Goal: Task Accomplishment & Management: Use online tool/utility

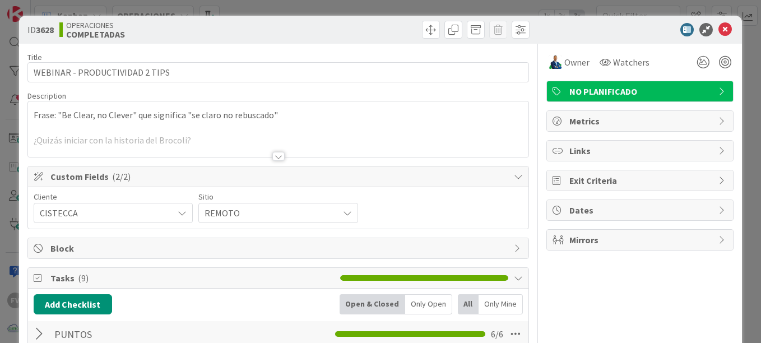
click at [651, 9] on div "ID 3628 OPERACIONES COMPLETADAS Title 30 / 128 WEBINAR - PRODUCTIVIDAD 2 TIPS D…" at bounding box center [380, 171] width 761 height 343
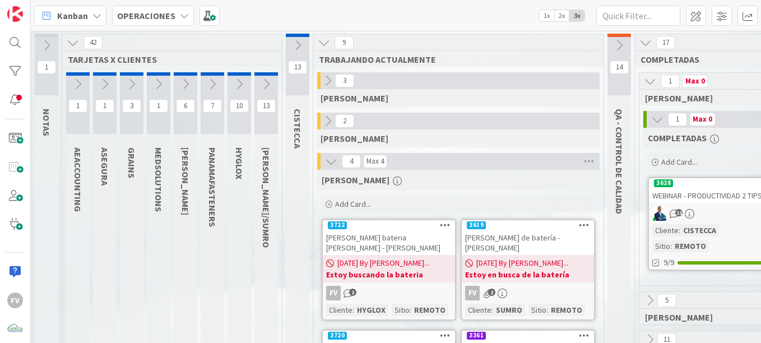
click at [332, 157] on icon at bounding box center [331, 161] width 12 height 12
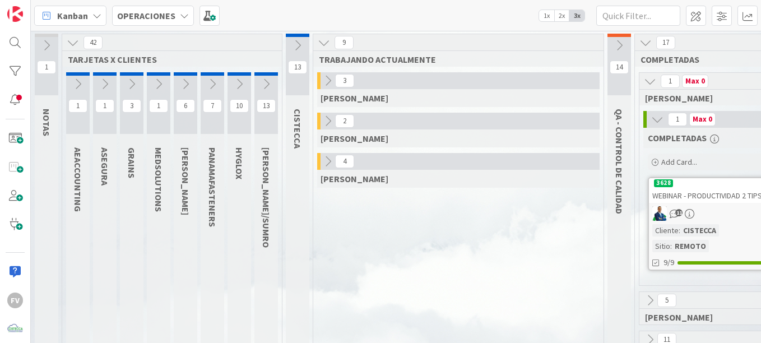
click at [108, 81] on icon at bounding box center [105, 84] width 12 height 12
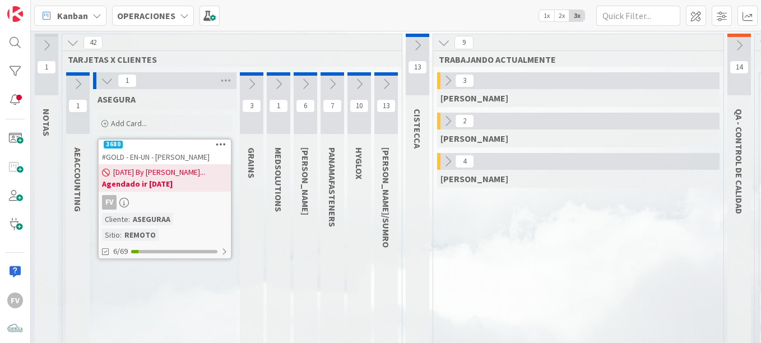
click at [310, 85] on icon at bounding box center [305, 84] width 12 height 12
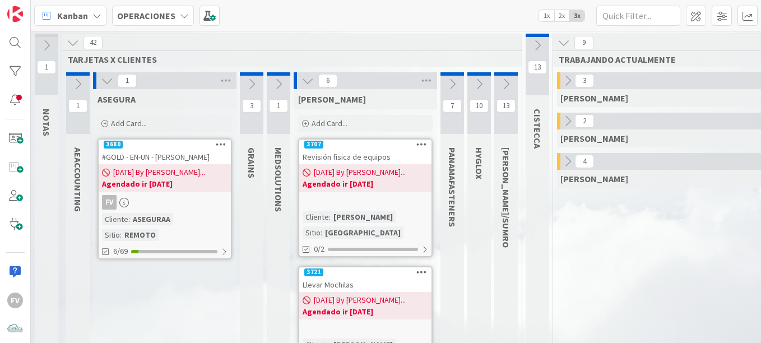
click at [336, 121] on span "Add Card..." at bounding box center [329, 123] width 36 height 10
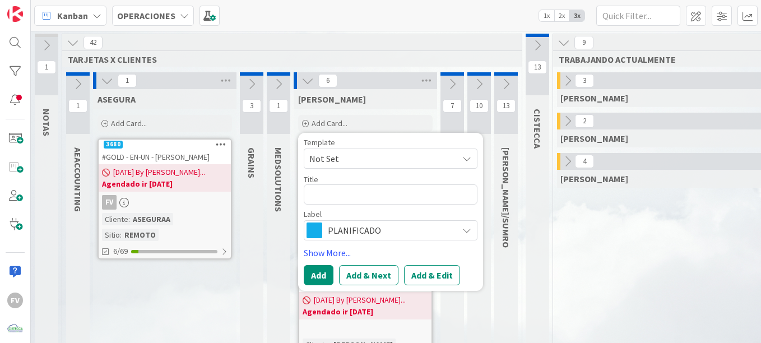
click at [333, 162] on span "Not Set" at bounding box center [379, 158] width 140 height 15
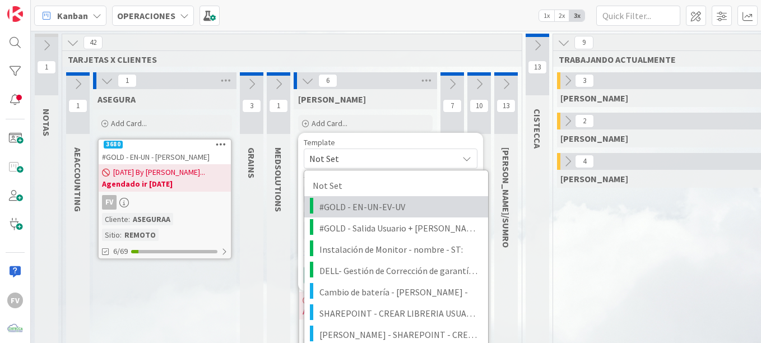
click at [338, 206] on span "#GOLD - EN-UN-EV-UV" at bounding box center [399, 206] width 160 height 15
type textarea "x"
type textarea "#GOLD - EN-UN-EV-UV"
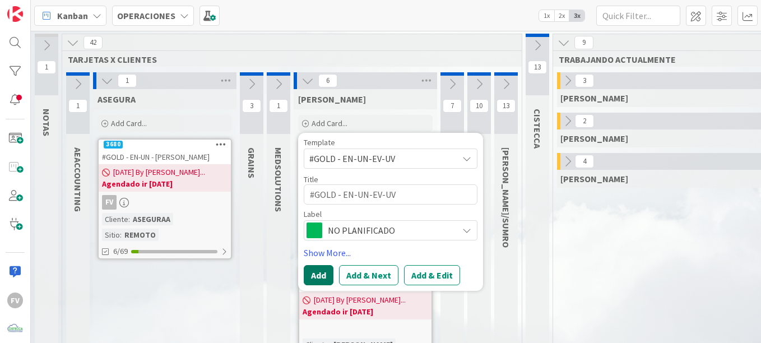
click at [318, 266] on button "Add" at bounding box center [319, 275] width 30 height 20
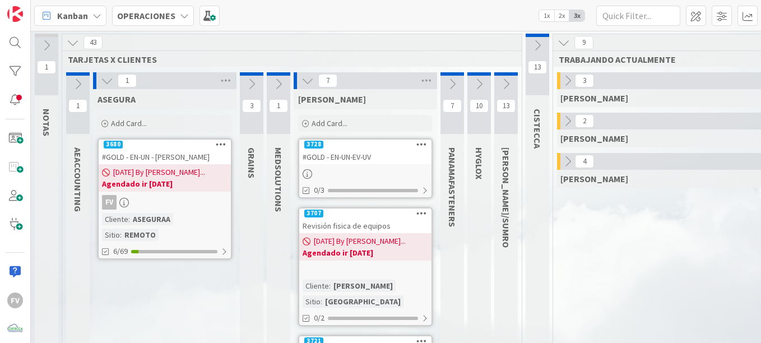
click at [374, 159] on div "#GOLD - EN-UN-EV-UV" at bounding box center [365, 157] width 132 height 15
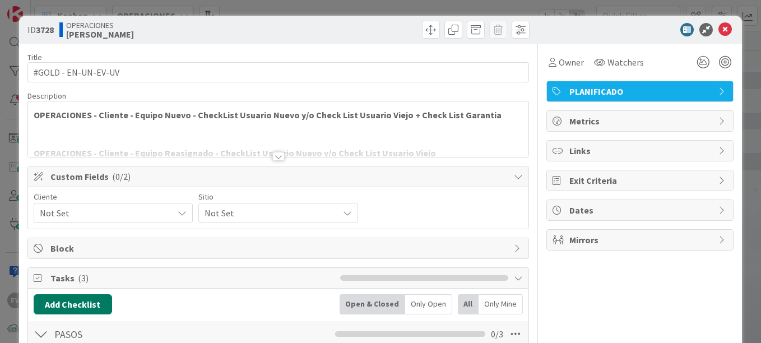
click at [73, 302] on button "Add Checklist" at bounding box center [73, 304] width 78 height 20
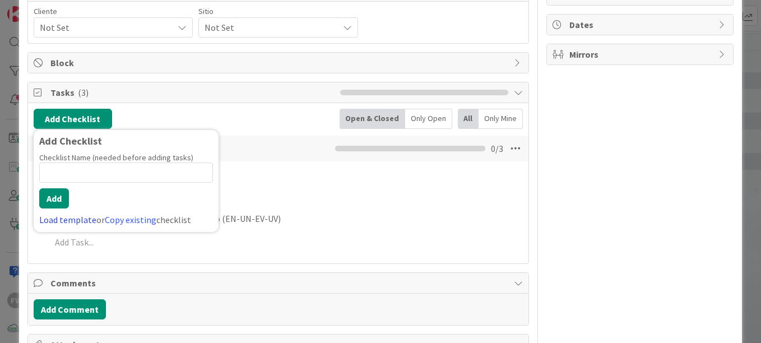
click at [68, 220] on link "Load template" at bounding box center [67, 219] width 57 height 11
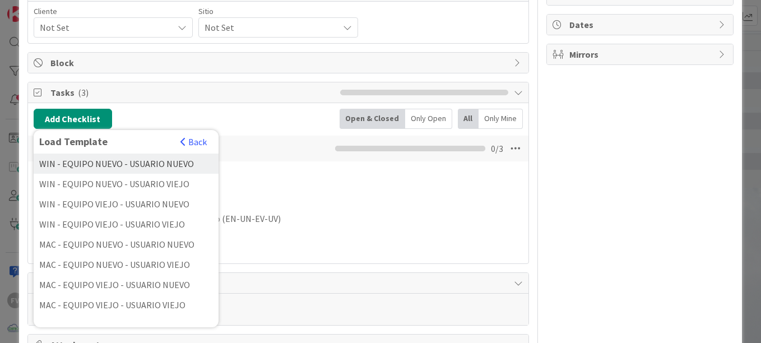
click at [152, 166] on div "WIN - EQUIPO NUEVO - USUARIO NUEVO" at bounding box center [126, 163] width 185 height 20
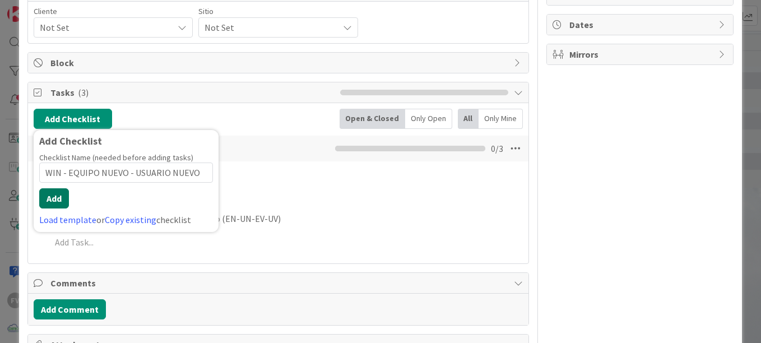
click at [59, 198] on button "Add" at bounding box center [54, 198] width 30 height 20
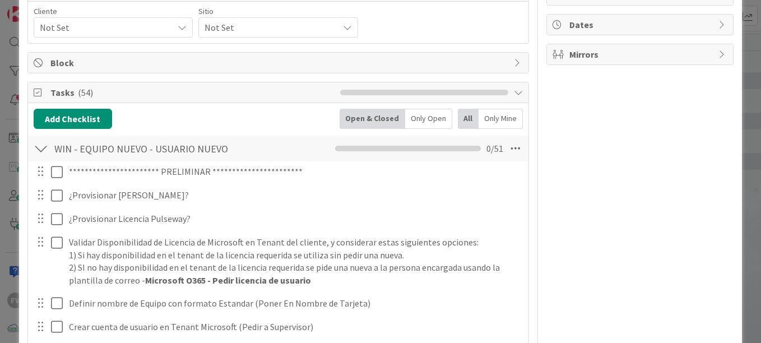
scroll to position [1484, 0]
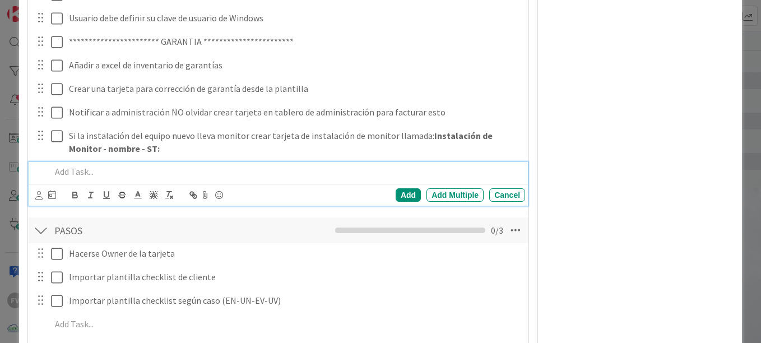
click at [7, 129] on div "**********" at bounding box center [380, 171] width 761 height 343
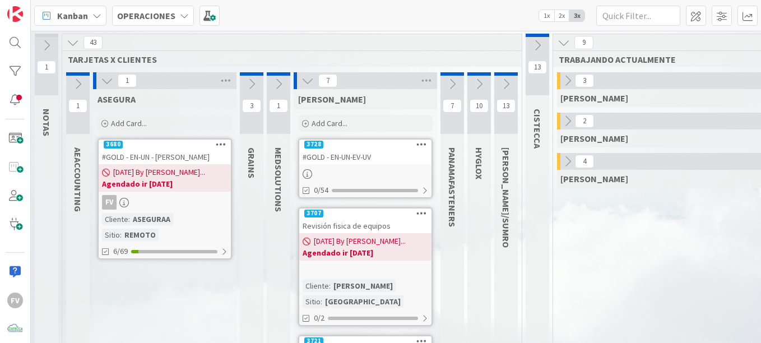
click at [202, 181] on b "Agendado ir [DATE]" at bounding box center [164, 183] width 125 height 11
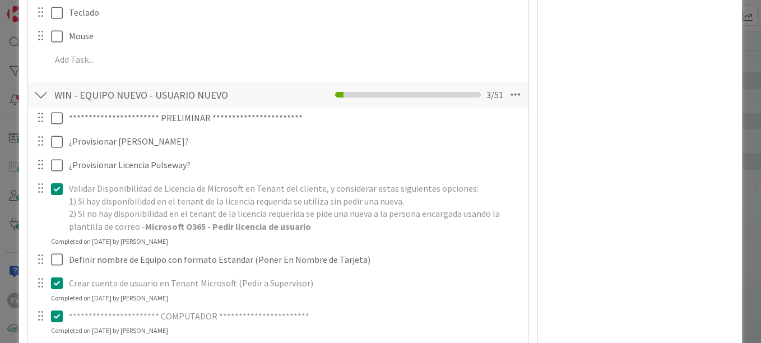
scroll to position [492, 0]
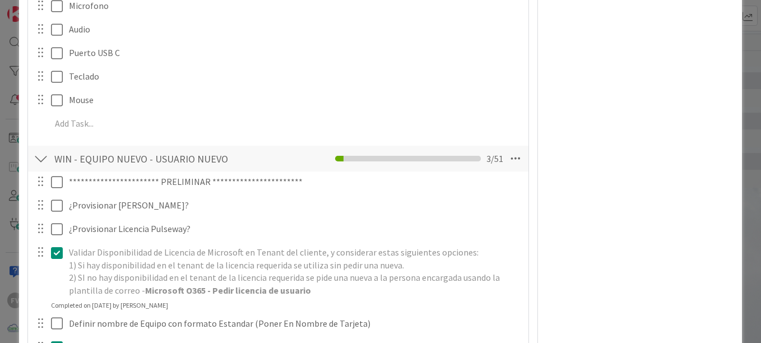
click at [1, 131] on div "ID 3680 OPERACIONES ASEGURA Title 26 / 128 #GOLD - EN-UN - [PERSON_NAME] Descri…" at bounding box center [380, 171] width 761 height 343
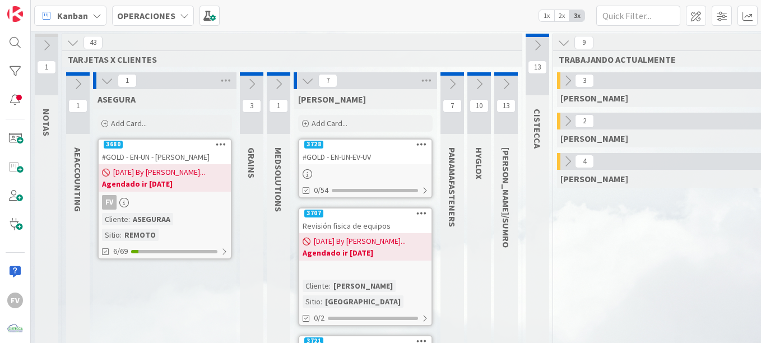
click at [394, 167] on link "3728 #GOLD - EN-UN-EV-UV 0/54" at bounding box center [365, 168] width 134 height 60
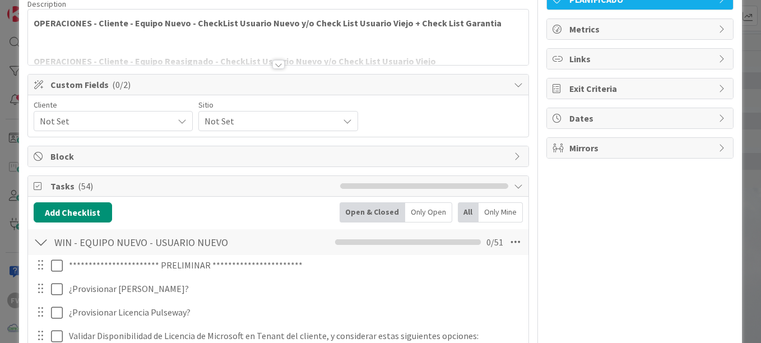
scroll to position [100, 0]
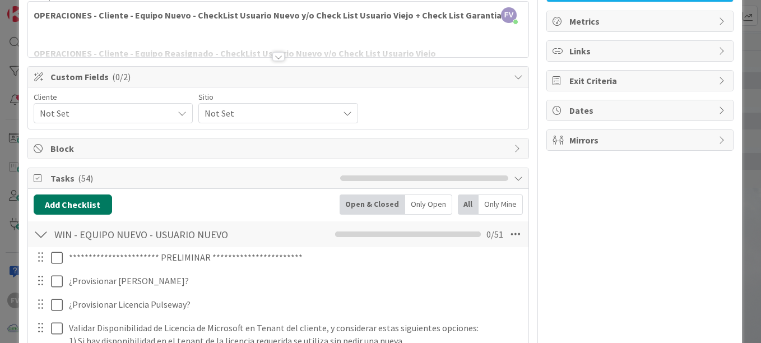
click at [70, 196] on button "Add Checklist" at bounding box center [73, 204] width 78 height 20
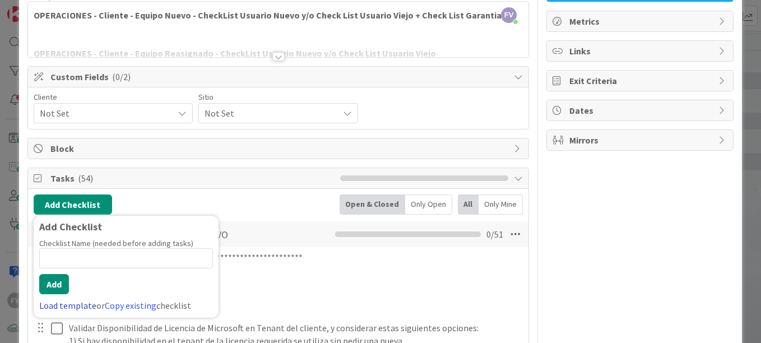
click at [64, 310] on link "Load template" at bounding box center [67, 305] width 57 height 11
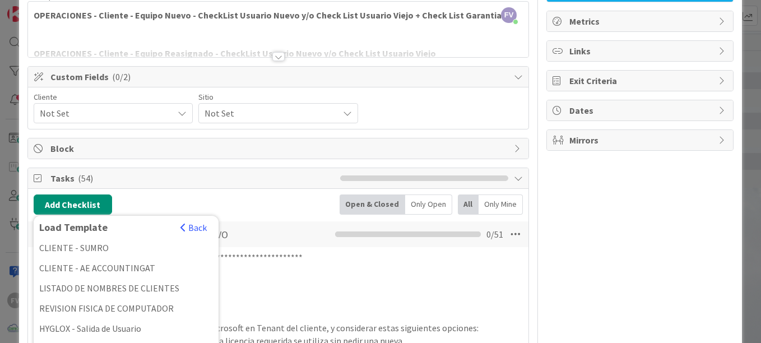
scroll to position [305, 0]
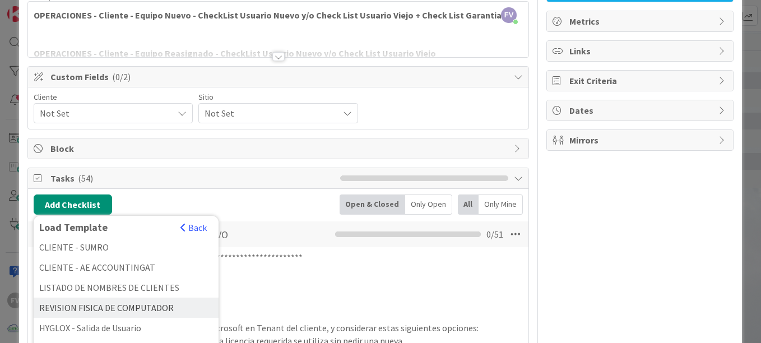
click at [148, 306] on div "REVISION FISICA DE COMPUTADOR" at bounding box center [126, 307] width 185 height 20
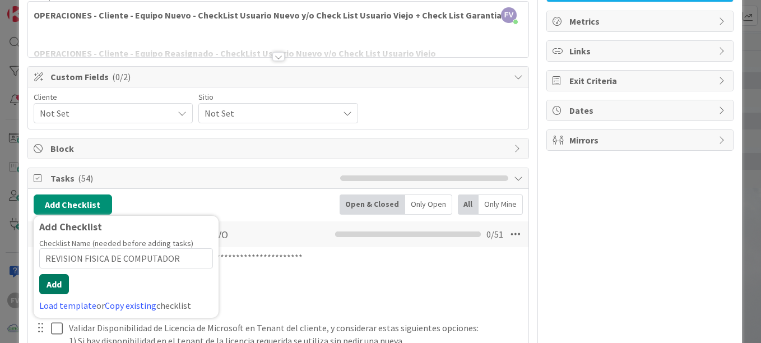
click at [50, 284] on button "Add" at bounding box center [54, 284] width 30 height 20
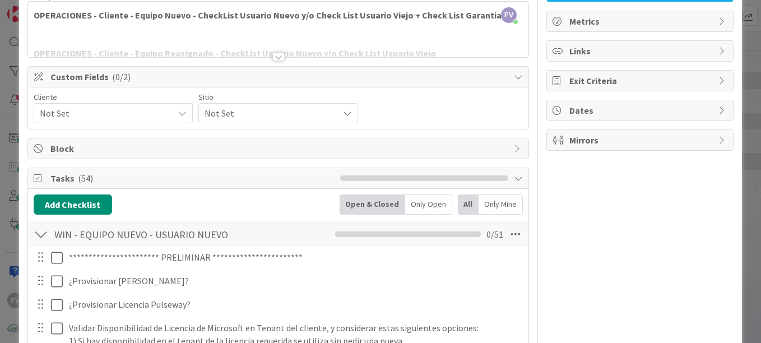
click at [16, 242] on div "**********" at bounding box center [380, 171] width 761 height 343
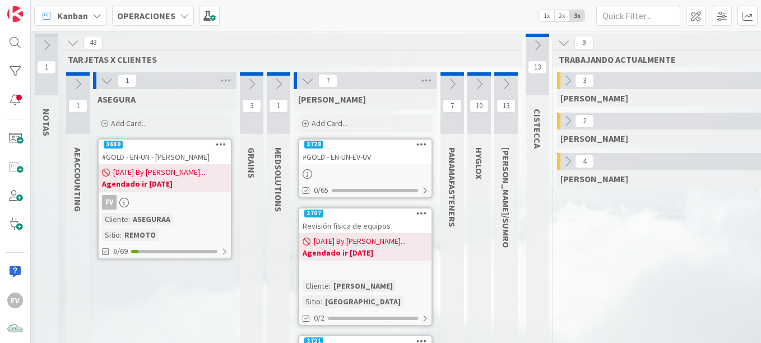
click at [150, 181] on b "Agendado ir [DATE]" at bounding box center [164, 183] width 125 height 11
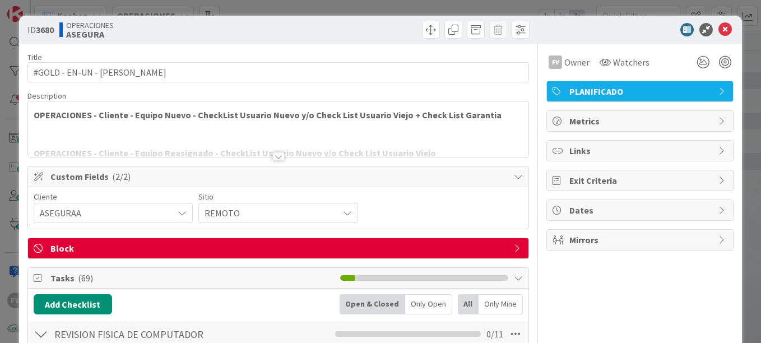
scroll to position [263, 0]
